Goal: Information Seeking & Learning: Learn about a topic

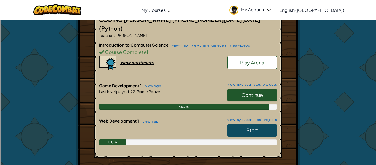
scroll to position [120, 0]
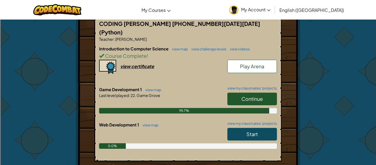
click at [237, 128] on link "Start" at bounding box center [252, 134] width 50 height 13
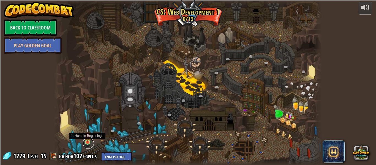
click at [89, 144] on link at bounding box center [88, 143] width 11 height 11
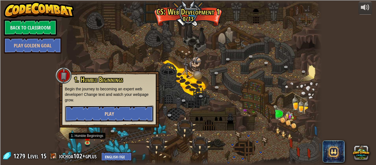
click at [116, 115] on button "Play" at bounding box center [109, 113] width 89 height 17
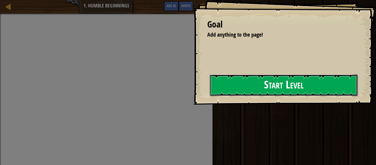
click at [271, 83] on button "Start Level" at bounding box center [284, 85] width 148 height 22
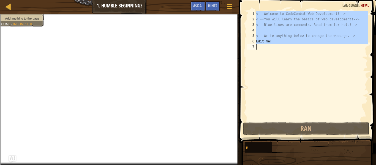
drag, startPoint x: 255, startPoint y: 12, endPoint x: 273, endPoint y: 46, distance: 39.0
click at [273, 46] on div "1 2 3 4 5 6 7 <!-- Welcome to CodeCombat Web Development! --> <!-- You will lea…" at bounding box center [307, 66] width 122 height 110
paste textarea "Anything!"
type textarea "Anything!"
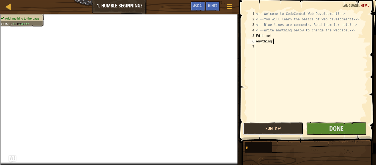
click at [251, 122] on button "Run ⇧↵" at bounding box center [273, 128] width 60 height 13
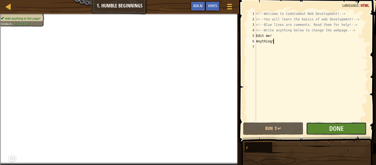
click at [325, 127] on button "Done" at bounding box center [336, 128] width 60 height 13
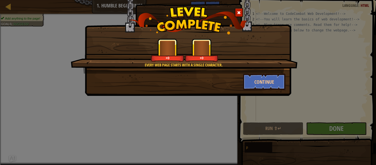
drag, startPoint x: 264, startPoint y: 118, endPoint x: 246, endPoint y: 98, distance: 26.9
click at [246, 103] on div "Every web page starts with a single character. +0 +0 Continue" at bounding box center [188, 82] width 376 height 165
click at [253, 75] on button "Continue" at bounding box center [264, 81] width 43 height 17
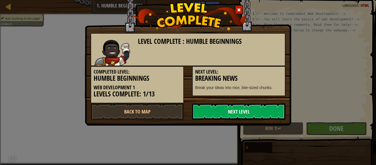
click at [247, 111] on link "Next Level" at bounding box center [238, 111] width 93 height 17
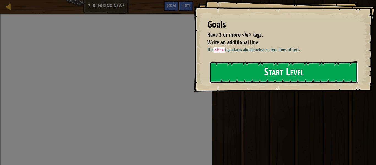
click at [242, 75] on button "Start Level" at bounding box center [284, 72] width 148 height 22
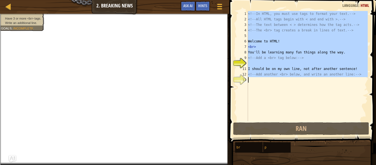
drag, startPoint x: 247, startPoint y: 14, endPoint x: 260, endPoint y: 76, distance: 63.3
click at [260, 76] on div "1 2 3 4 5 6 7 8 9 10 11 12 13 <!-- In HTML, you must use tags to format your te…" at bounding box center [302, 66] width 132 height 110
paste textarea "hi"
type textarea "hi"
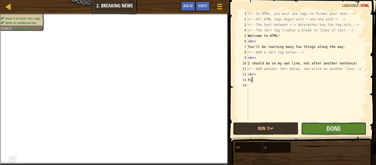
click at [305, 127] on button "Done" at bounding box center [333, 128] width 65 height 13
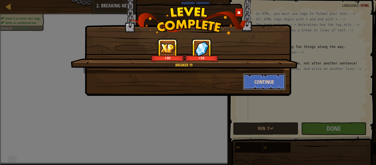
click at [256, 77] on button "Continue" at bounding box center [264, 81] width 43 height 17
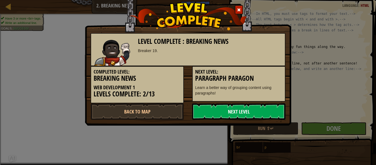
click at [267, 112] on link "Next Level" at bounding box center [238, 111] width 93 height 17
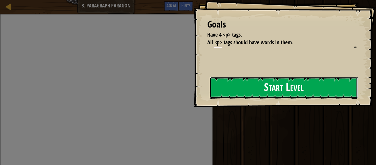
click at [251, 97] on button "Start Level" at bounding box center [284, 88] width 148 height 22
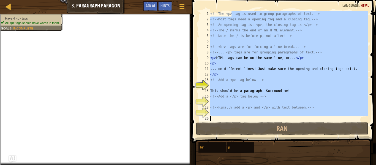
drag, startPoint x: 231, startPoint y: 12, endPoint x: 296, endPoint y: 152, distance: 155.2
click at [296, 152] on div "Hints Image Gallery 1 2 3 4 5 6 7 8 9 10 11 12 13 14 15 16 17 18 19 20 <!-- The…" at bounding box center [283, 81] width 186 height 162
type textarea "Continue to be paragraphical!"
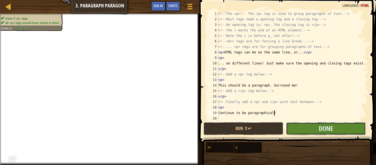
click at [318, 129] on button "Done" at bounding box center [326, 128] width 80 height 13
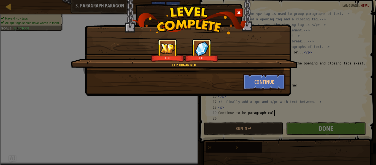
click at [318, 129] on div "Text: organized. +30 +10 Continue" at bounding box center [188, 82] width 376 height 165
click at [275, 81] on button "Continue" at bounding box center [264, 81] width 43 height 17
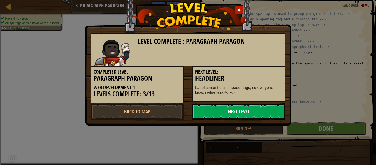
click at [233, 113] on link "Next Level" at bounding box center [238, 111] width 93 height 17
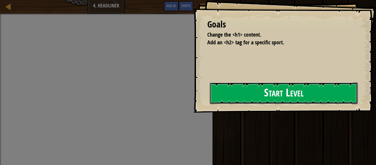
click at [267, 98] on button "Start Level" at bounding box center [284, 93] width 148 height 22
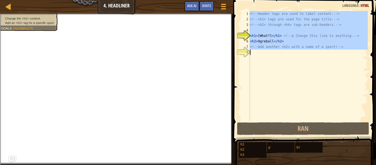
drag, startPoint x: 245, startPoint y: 12, endPoint x: 275, endPoint y: 62, distance: 57.7
click at [275, 62] on div "<h1>[What?]</h1> <!-- ∆ Change this line to anything. --> 1 2 3 4 5 6 7 8 <!-- …" at bounding box center [304, 66] width 128 height 110
paste textarea "h2>[PERSON_NAME] Soccer</h2>"
type textarea "<h2>[PERSON_NAME] Soccer</h2>"
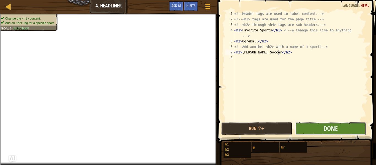
click at [315, 131] on button "Done" at bounding box center [330, 128] width 71 height 13
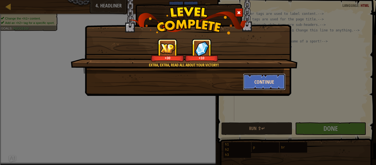
click at [256, 83] on button "Continue" at bounding box center [264, 81] width 43 height 17
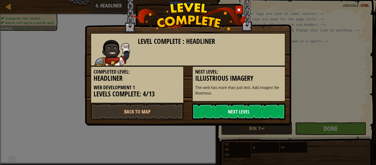
click at [256, 109] on link "Next Level" at bounding box center [238, 111] width 93 height 17
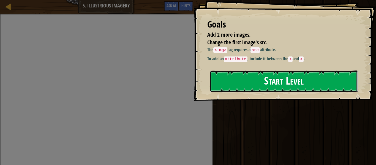
click at [277, 91] on button "Start Level" at bounding box center [284, 81] width 148 height 22
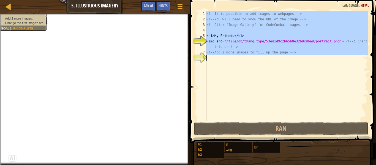
drag, startPoint x: 204, startPoint y: 12, endPoint x: 314, endPoint y: 61, distance: 120.4
click at [314, 61] on div "<img src="/file/db/thang.type/53ed1d9c2b65b0e32b9c96a9/portrait.png"> <!-- ∆ Ch…" at bounding box center [281, 66] width 171 height 110
paste textarea "img src="[URL][DOMAIN_NAME]">"
type textarea "<img src="[URL][DOMAIN_NAME]">"
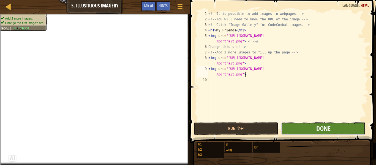
click at [338, 127] on button "Done" at bounding box center [323, 128] width 84 height 13
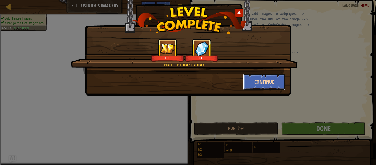
click at [251, 74] on button "Continue" at bounding box center [264, 81] width 43 height 17
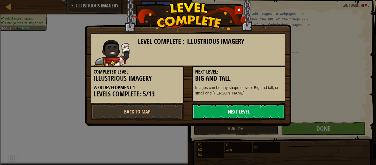
click at [237, 111] on link "Next Level" at bounding box center [238, 111] width 93 height 17
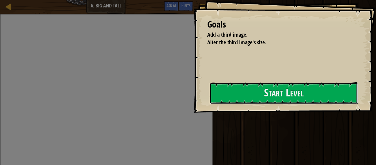
click at [233, 99] on button "Start Level" at bounding box center [284, 93] width 148 height 22
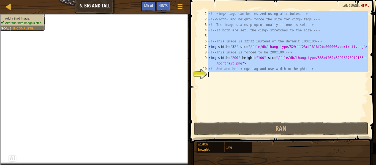
drag, startPoint x: 213, startPoint y: 23, endPoint x: 282, endPoint y: 88, distance: 95.2
click at [282, 88] on div "1 2 3 4 5 6 7 8 9 10 11 <!-- <img> tags can be resized using attributes. --> <!…" at bounding box center [281, 66] width 171 height 110
paste textarea "/portrait.png">"
type textarea "/portrait.png">"
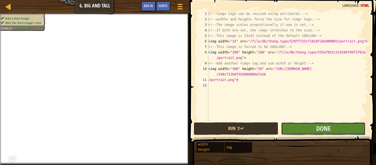
click at [315, 127] on button "Done" at bounding box center [323, 128] width 84 height 13
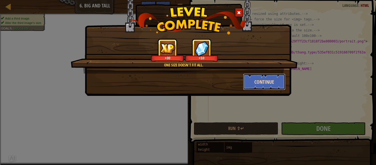
click at [264, 82] on button "Continue" at bounding box center [264, 81] width 43 height 17
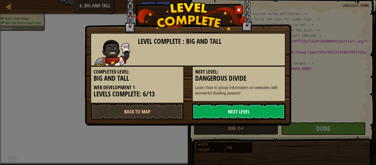
click at [230, 117] on link "Next Level" at bounding box center [238, 111] width 93 height 17
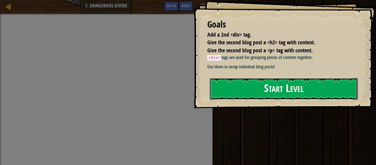
click at [250, 100] on button "Start Level" at bounding box center [284, 89] width 148 height 22
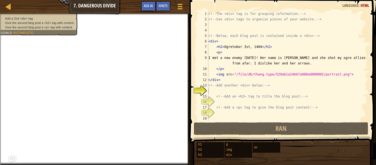
drag, startPoint x: 211, startPoint y: 17, endPoint x: 271, endPoint y: 103, distance: 105.4
click at [273, 107] on div "1 2 3 4 5 6 7 8 9 10 11 12 13 14 15 16 17 18 19 <!-- The <div> tag is for group…" at bounding box center [282, 82] width 188 height 159
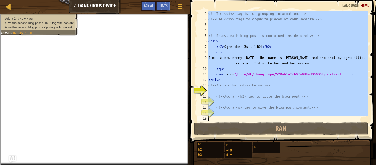
drag, startPoint x: 208, startPoint y: 11, endPoint x: 279, endPoint y: 106, distance: 118.5
click at [288, 128] on div "1 2 3 4 5 6 7 8 9 10 11 12 13 14 15 16 17 18 19 <!-- The <div> tag is for group…" at bounding box center [282, 82] width 188 height 159
paste textarea "</div>"
type textarea "</div>"
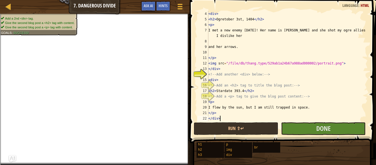
scroll to position [17, 0]
click at [305, 128] on button "Done" at bounding box center [323, 128] width 84 height 13
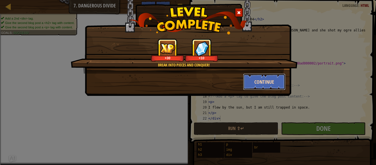
click at [248, 75] on button "Continue" at bounding box center [264, 81] width 43 height 17
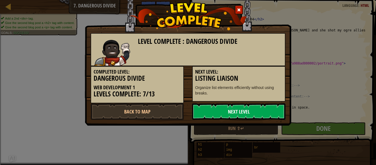
click at [274, 112] on link "Next Level" at bounding box center [238, 111] width 93 height 17
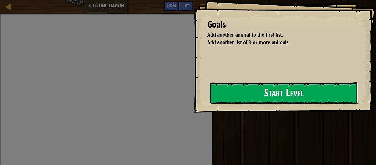
click at [235, 102] on button "Start Level" at bounding box center [284, 93] width 148 height 22
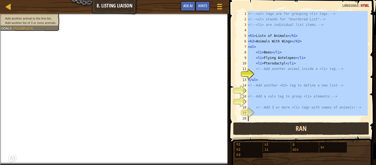
drag, startPoint x: 246, startPoint y: 12, endPoint x: 309, endPoint y: 124, distance: 128.7
click at [311, 128] on div "1 2 3 4 5 6 7 8 9 10 11 12 13 14 15 16 17 18 19 20 <!-- <ul> tags are for group…" at bounding box center [302, 82] width 148 height 159
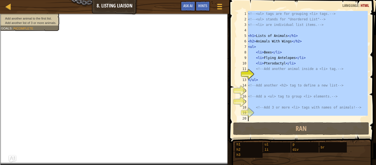
paste textarea "</ul>"
type textarea "</ul>"
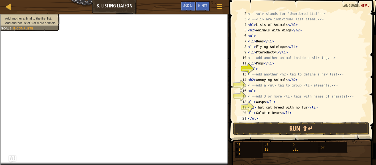
scroll to position [6, 0]
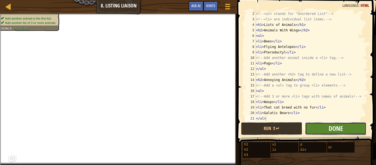
click at [336, 130] on span "Done" at bounding box center [335, 128] width 14 height 9
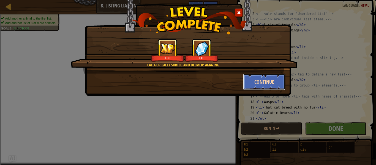
click at [274, 80] on button "Continue" at bounding box center [264, 81] width 43 height 17
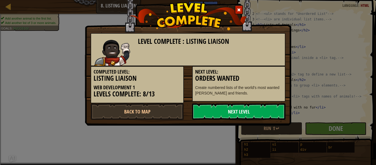
click at [233, 113] on link "Next Level" at bounding box center [238, 111] width 93 height 17
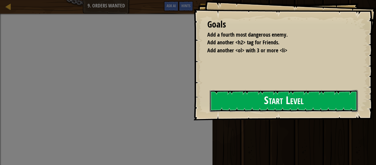
click at [254, 95] on button "Start Level" at bounding box center [284, 101] width 148 height 22
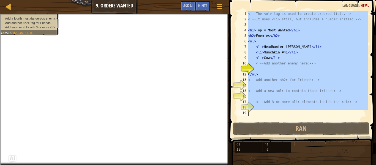
drag, startPoint x: 247, startPoint y: 12, endPoint x: 297, endPoint y: 113, distance: 112.6
click at [297, 113] on div "1 2 3 4 5 6 7 8 9 10 11 12 13 14 15 16 17 18 19 <!-- The <ol> tag is used to cr…" at bounding box center [302, 66] width 132 height 110
paste textarea "</ol>"
type textarea "</ol>"
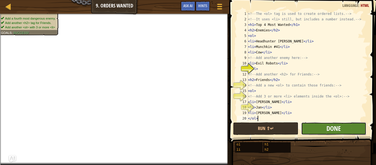
click at [327, 124] on span "Done" at bounding box center [333, 128] width 14 height 9
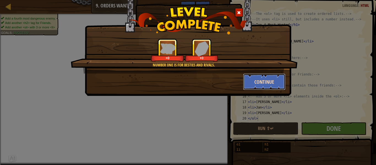
click at [248, 79] on button "Continue" at bounding box center [264, 81] width 43 height 17
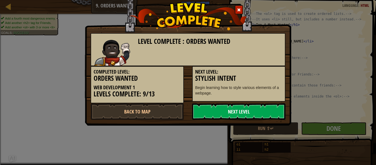
click at [224, 108] on link "Next Level" at bounding box center [238, 111] width 93 height 17
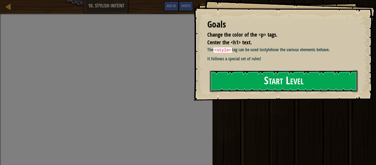
click at [271, 84] on button "Start Level" at bounding box center [284, 81] width 148 height 22
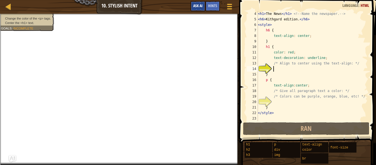
scroll to position [17, 0]
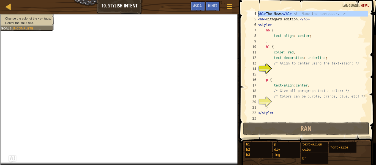
click at [257, 12] on div "4" at bounding box center [252, 14] width 11 height 6
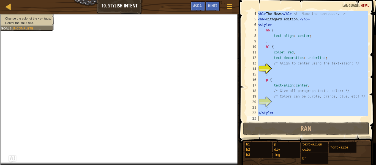
drag, startPoint x: 256, startPoint y: 13, endPoint x: 304, endPoint y: 113, distance: 111.5
paste textarea
type textarea "</style>"
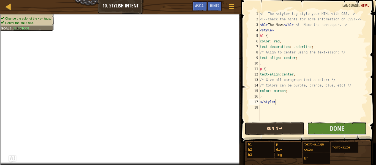
click at [314, 124] on button "Done" at bounding box center [336, 128] width 59 height 13
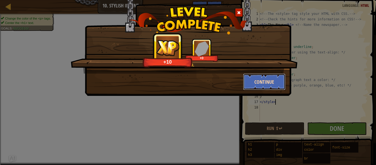
click at [268, 77] on button "Continue" at bounding box center [264, 81] width 43 height 17
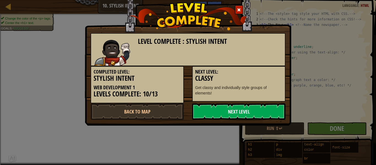
click at [237, 106] on link "Next Level" at bounding box center [238, 111] width 93 height 17
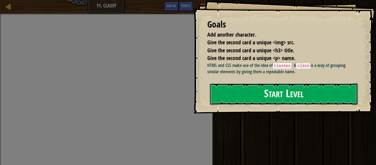
click at [258, 95] on button "Start Level" at bounding box center [284, 94] width 148 height 22
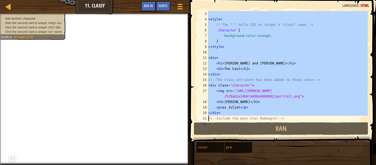
scroll to position [22, 0]
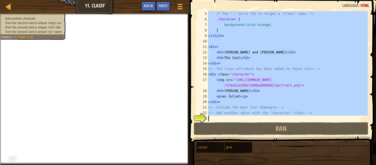
drag, startPoint x: 208, startPoint y: 13, endPoint x: 273, endPoint y: 115, distance: 121.0
paste textarea "Include the main star Romeogre! -->"
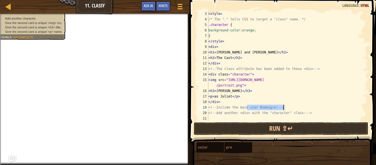
scroll to position [11, 0]
click at [212, 115] on div "< style > /* The "." tells CSS to target a "class" name. */ .character { backgr…" at bounding box center [287, 71] width 160 height 121
type textarea "<!-- Add another <div> with the "character" class: -->"
click at [202, 117] on div "21" at bounding box center [202, 119] width 11 height 6
drag, startPoint x: 198, startPoint y: 119, endPoint x: 206, endPoint y: 119, distance: 7.7
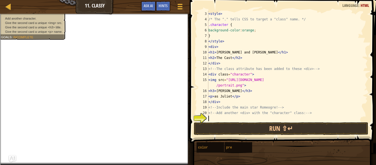
click at [200, 119] on div "21" at bounding box center [202, 119] width 11 height 6
drag, startPoint x: 225, startPoint y: 122, endPoint x: 226, endPoint y: 125, distance: 3.0
click at [225, 124] on button "Run ⇧↵" at bounding box center [281, 128] width 174 height 13
click at [226, 126] on button "Run ⇧↵" at bounding box center [281, 128] width 174 height 13
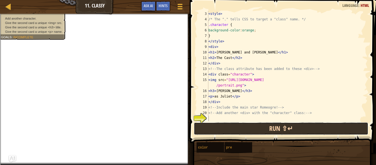
click at [229, 127] on button "Run ⇧↵" at bounding box center [281, 128] width 174 height 13
click at [230, 127] on button "Run ⇧↵" at bounding box center [281, 128] width 174 height 13
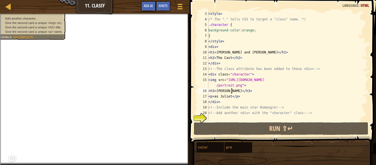
scroll to position [0, 0]
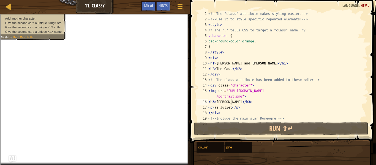
drag, startPoint x: 205, startPoint y: 10, endPoint x: 191, endPoint y: 24, distance: 19.7
click at [212, 41] on div "<h3>[PERSON_NAME]</h3> 1 2 3 4 5 6 7 8 9 10 11 12 13 14 15 16 17 18 19 20 <!-- …" at bounding box center [282, 82] width 188 height 159
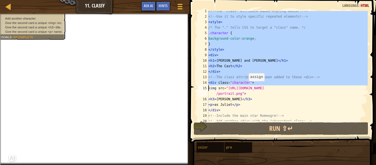
scroll to position [11, 0]
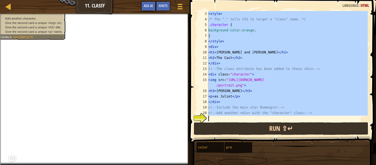
drag, startPoint x: 208, startPoint y: 12, endPoint x: 247, endPoint y: 122, distance: 116.8
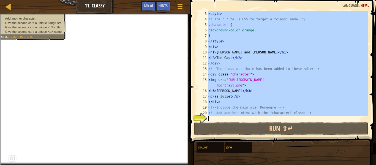
paste textarea "/div>"
type textarea "</div>"
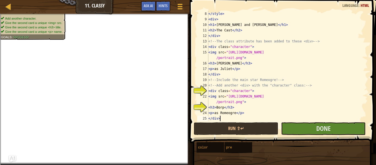
scroll to position [39, 0]
click at [311, 127] on button "Done" at bounding box center [323, 128] width 84 height 13
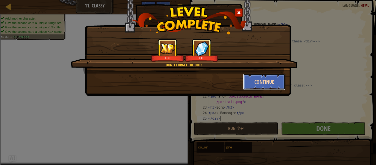
click at [265, 86] on button "Continue" at bounding box center [264, 81] width 43 height 17
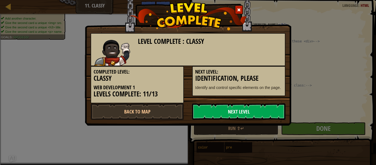
click at [252, 109] on link "Next Level" at bounding box center [238, 111] width 93 height 17
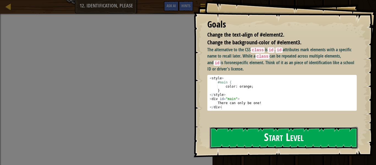
click at [252, 129] on button "Start Level" at bounding box center [284, 138] width 148 height 22
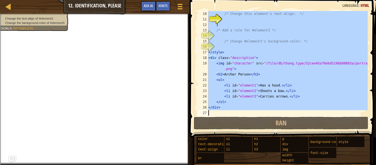
scroll to position [50, 0]
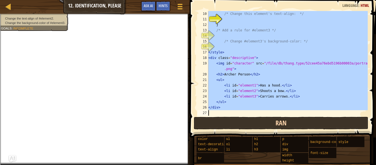
drag, startPoint x: 207, startPoint y: 12, endPoint x: 278, endPoint y: 129, distance: 136.7
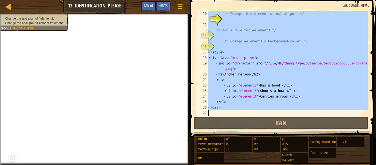
type textarea "</div>"
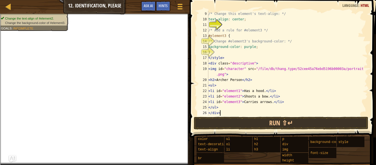
scroll to position [44, 0]
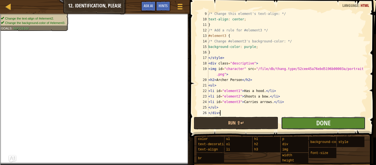
click at [307, 124] on button "Done" at bounding box center [323, 123] width 84 height 13
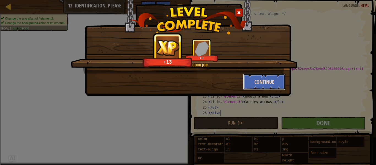
click at [265, 76] on button "Continue" at bounding box center [264, 81] width 43 height 17
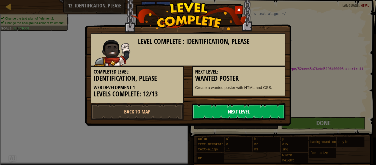
click at [241, 111] on link "Next Level" at bounding box center [238, 111] width 93 height 17
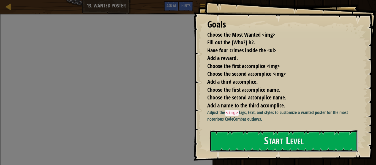
click at [291, 148] on button "Start Level" at bounding box center [284, 141] width 148 height 22
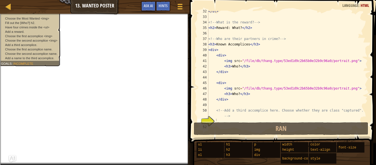
drag, startPoint x: 207, startPoint y: 10, endPoint x: 227, endPoint y: 48, distance: 43.2
click at [228, 50] on div "32 33 34 35 36 37 38 39 40 41 42 43 44 45 46 47 48 49 50 51 52 </ ul > <!-- Wha…" at bounding box center [282, 82] width 188 height 159
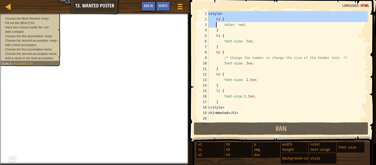
scroll to position [209, 0]
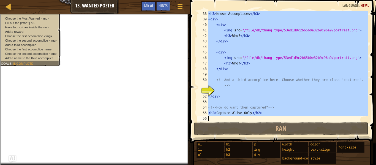
paste textarea "/div>"
type textarea "</div>"
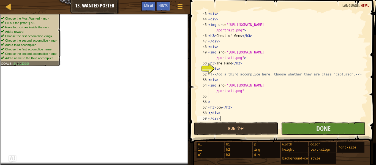
scroll to position [237, 0]
click at [309, 126] on button "Done" at bounding box center [323, 128] width 84 height 13
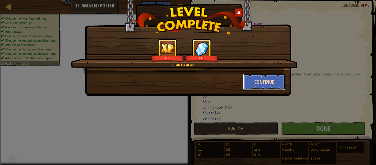
click at [264, 86] on button "Continue" at bounding box center [264, 81] width 43 height 17
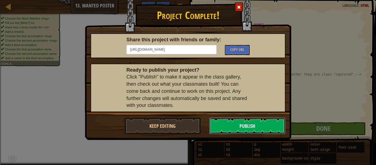
click at [248, 123] on button "Publish" at bounding box center [247, 125] width 76 height 17
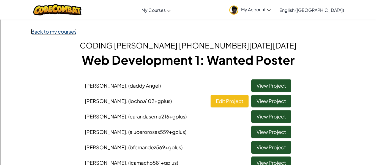
click at [58, 31] on link "Back to my courses" at bounding box center [53, 31] width 45 height 6
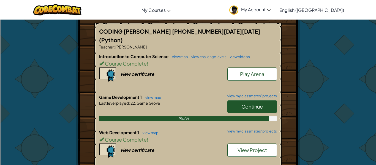
scroll to position [112, 0]
